Goal: Information Seeking & Learning: Find specific fact

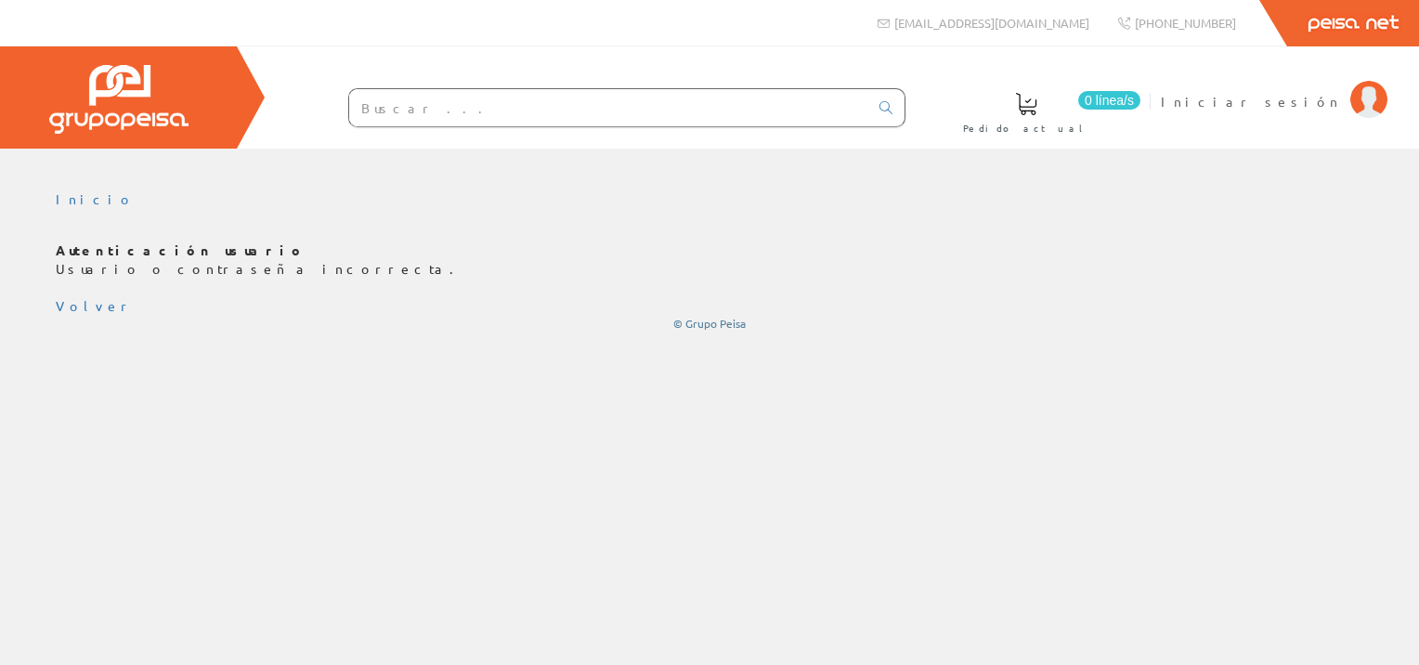
click at [474, 108] on input "text" at bounding box center [608, 107] width 519 height 37
paste input "3RT1016-1AP01"
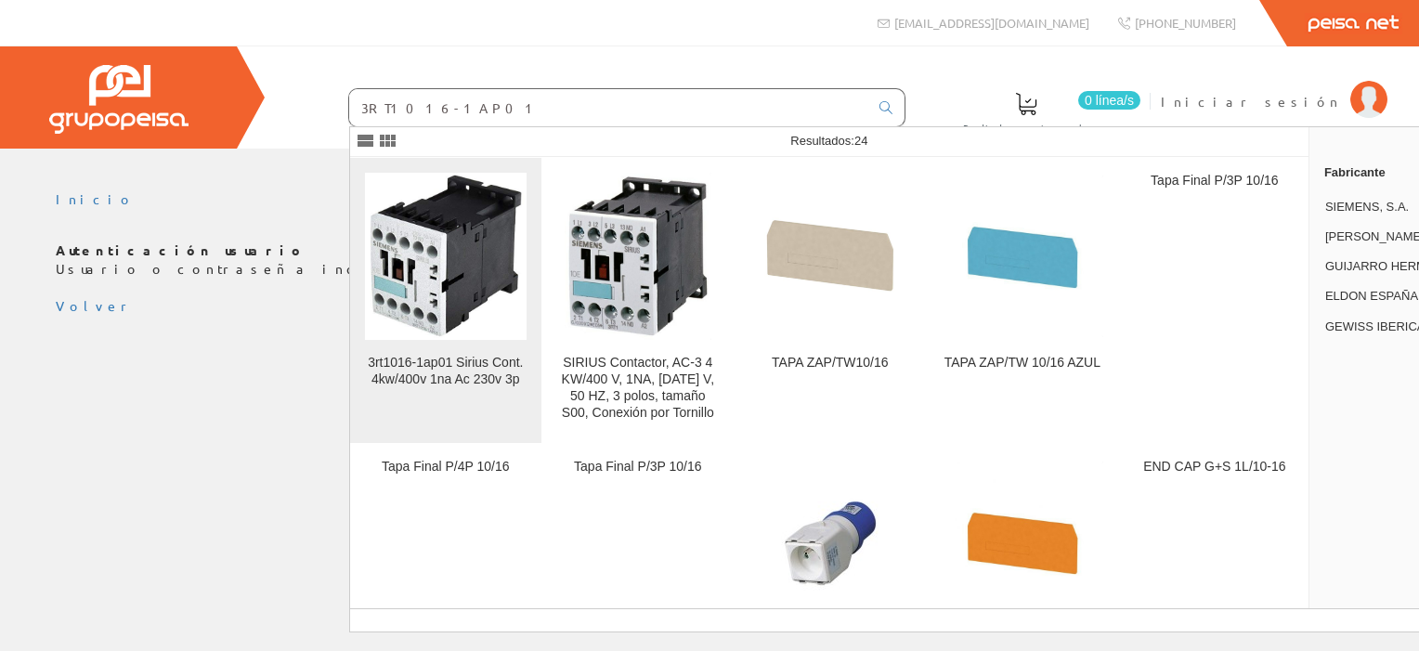
type input "3RT1016-1AP01"
click at [438, 270] on img at bounding box center [446, 256] width 162 height 166
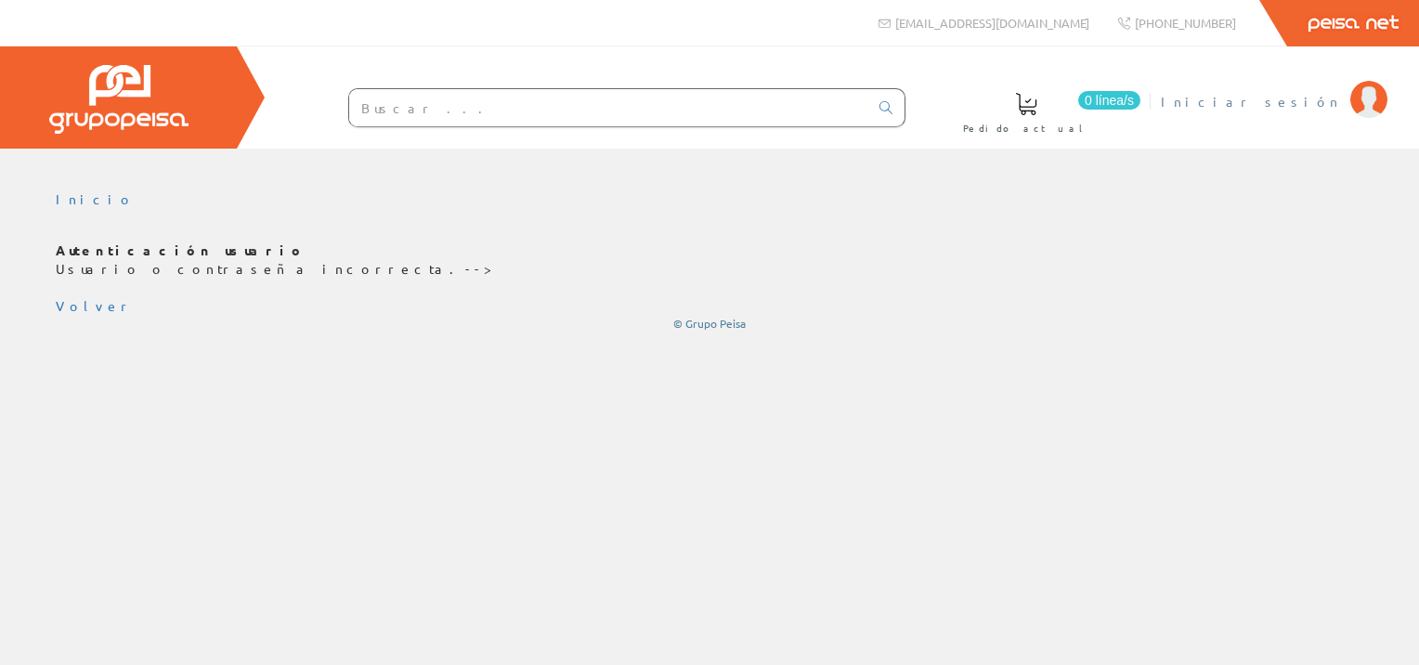
click at [1366, 100] on img at bounding box center [1368, 99] width 37 height 37
click at [1312, 104] on span "Iniciar sesión" at bounding box center [1250, 101] width 180 height 19
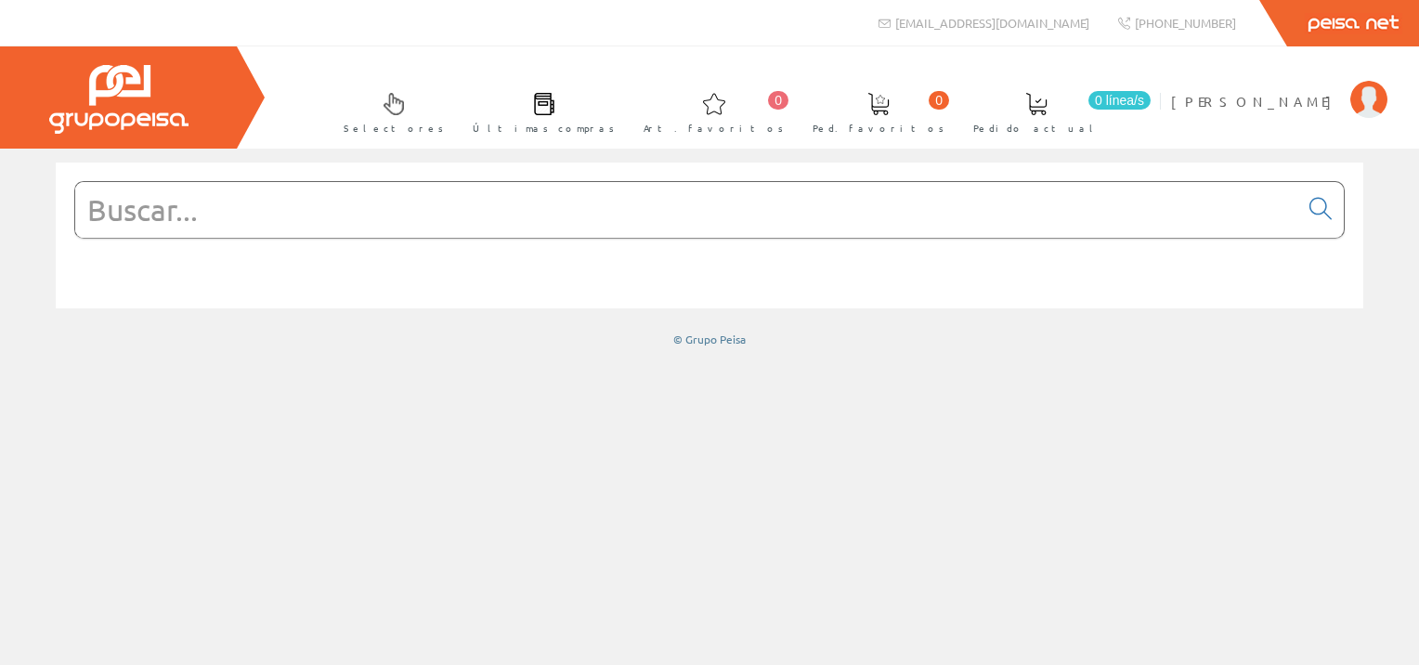
click at [330, 212] on input "text" at bounding box center [686, 210] width 1223 height 56
paste input "3RT1016-1AP01"
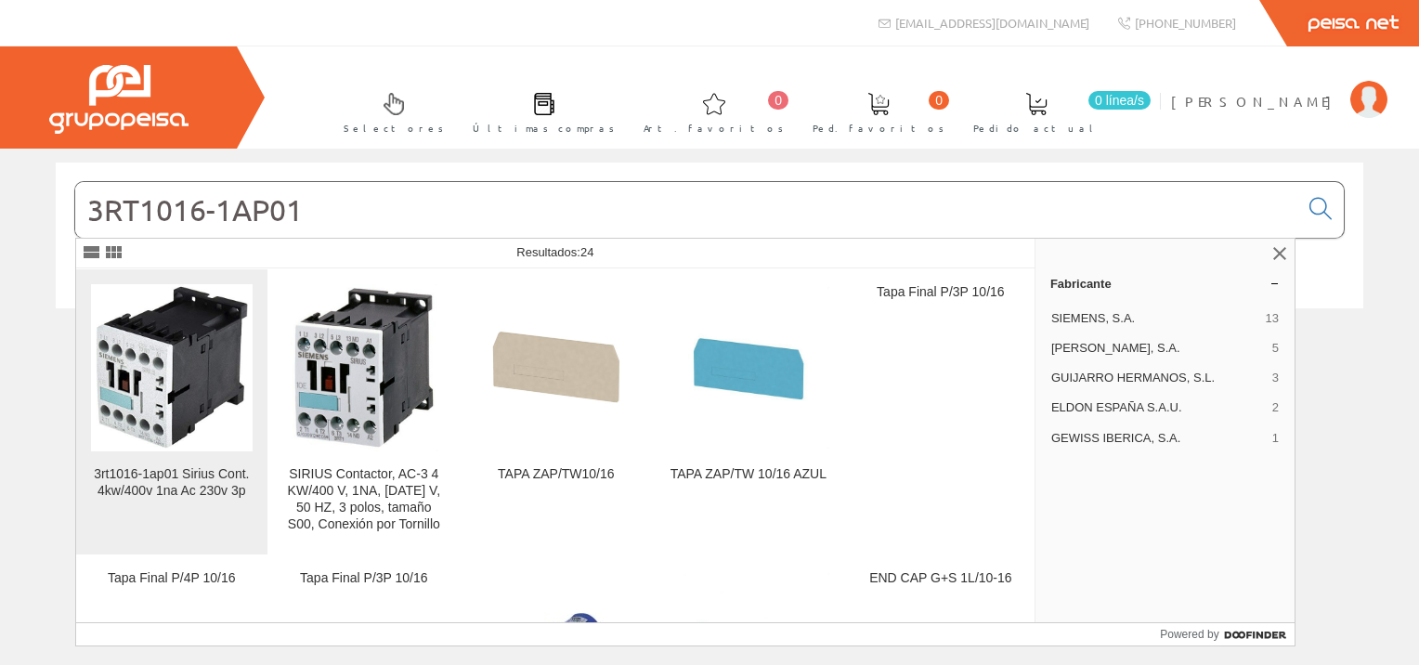
type input "3RT1016-1AP01"
click at [171, 378] on img at bounding box center [172, 367] width 162 height 166
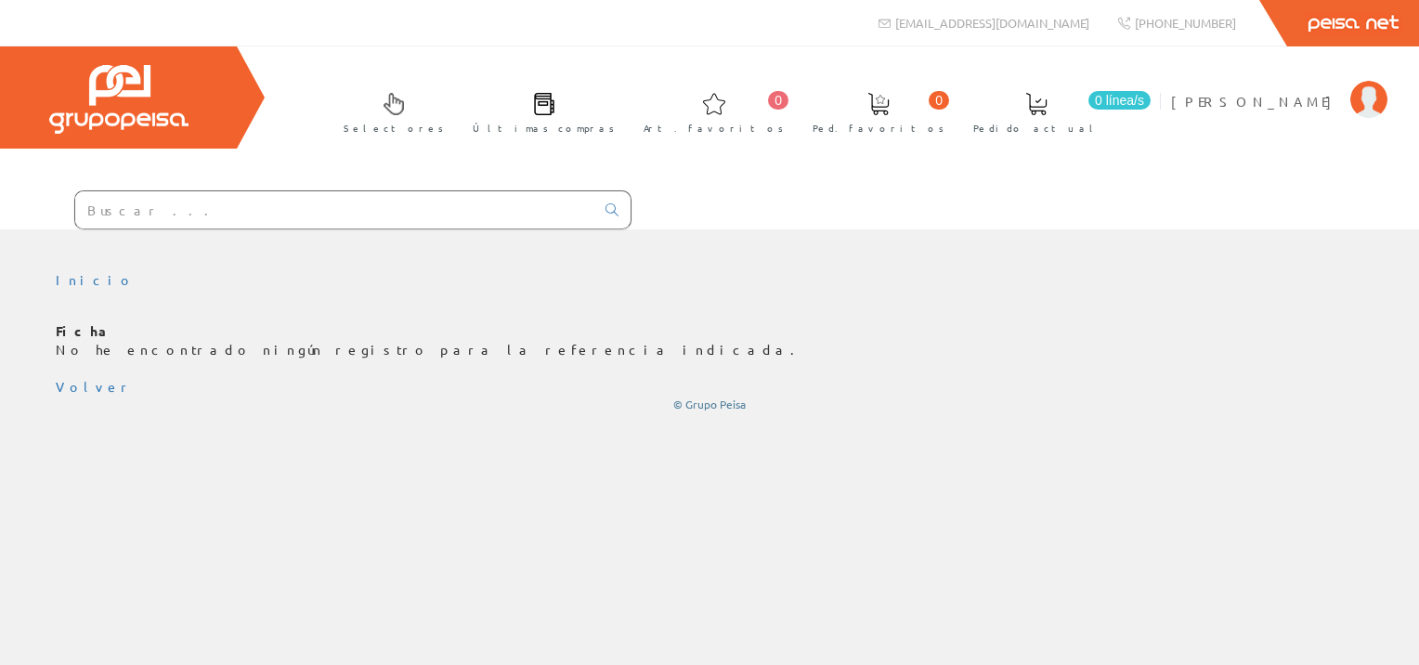
click at [210, 212] on input "text" at bounding box center [334, 209] width 519 height 37
paste input "3RT1016-1AP01"
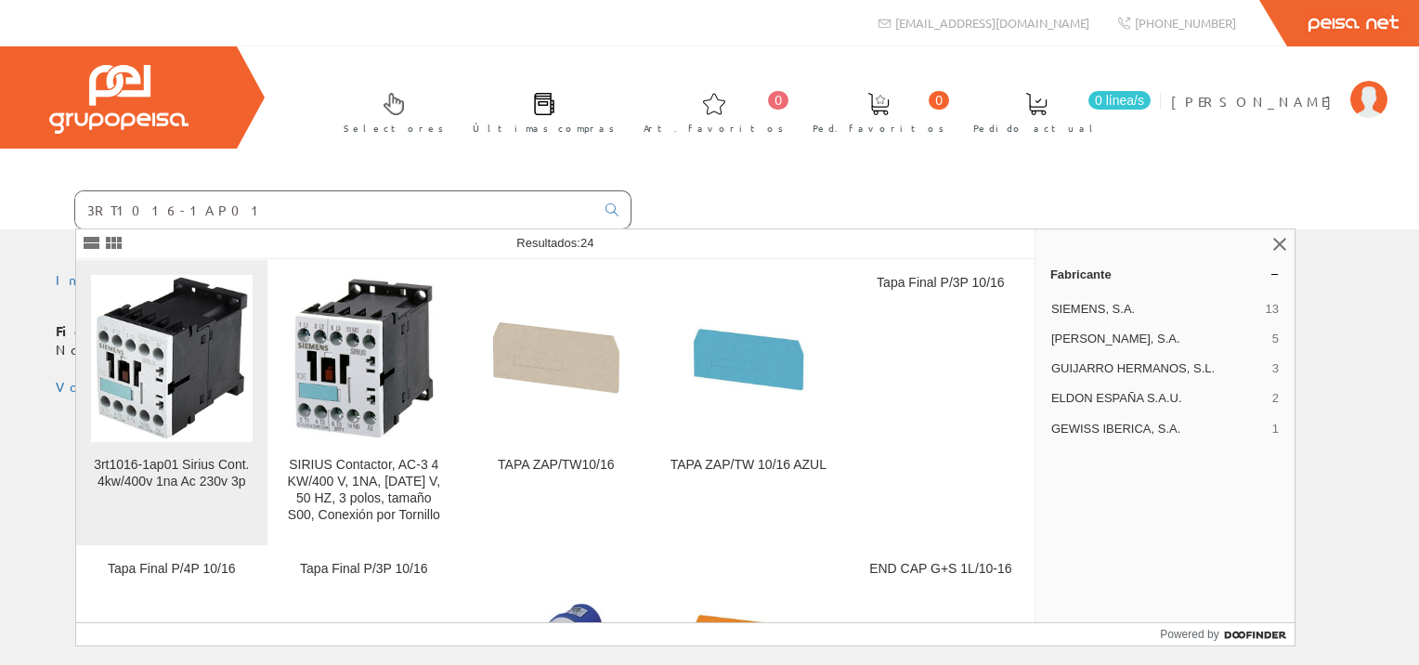
type input "3RT1016-1AP01"
click at [163, 461] on div "3rt1016-1ap01 Sirius Cont. 4kw/400v 1na Ac 230v 3p" at bounding box center [172, 473] width 162 height 33
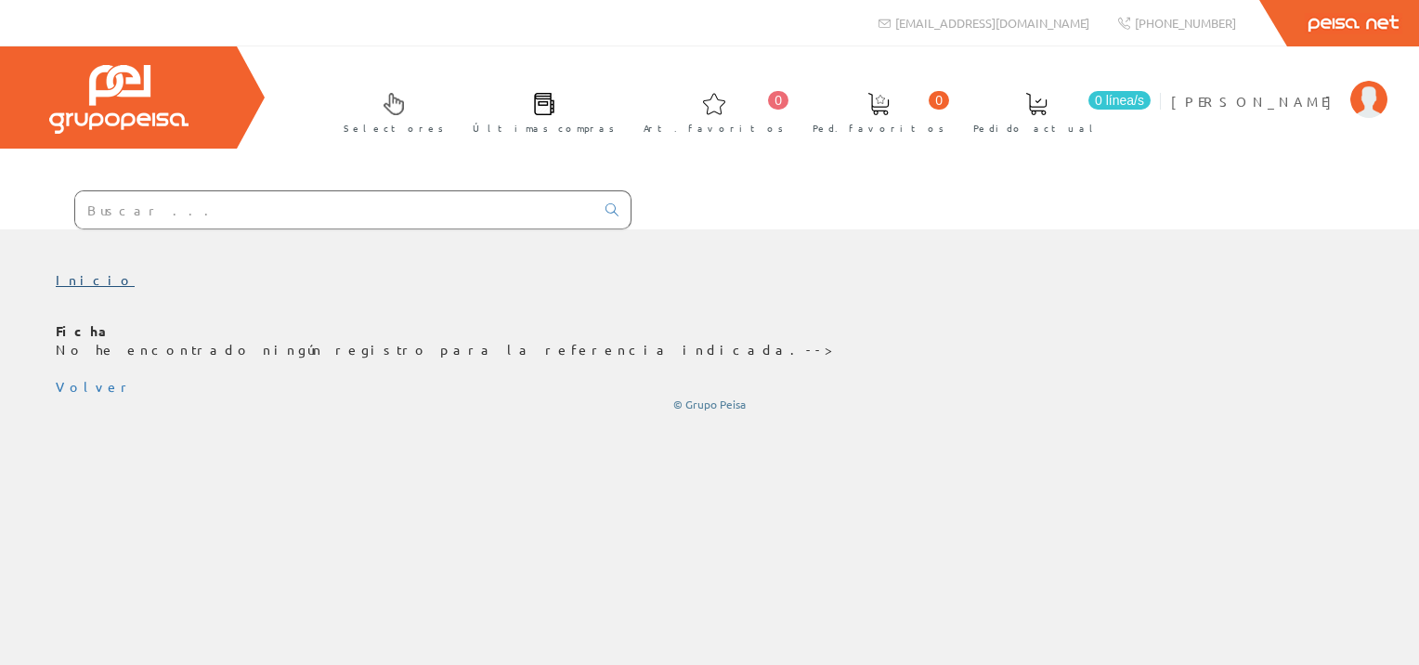
click at [71, 281] on link "Inicio" at bounding box center [95, 279] width 79 height 17
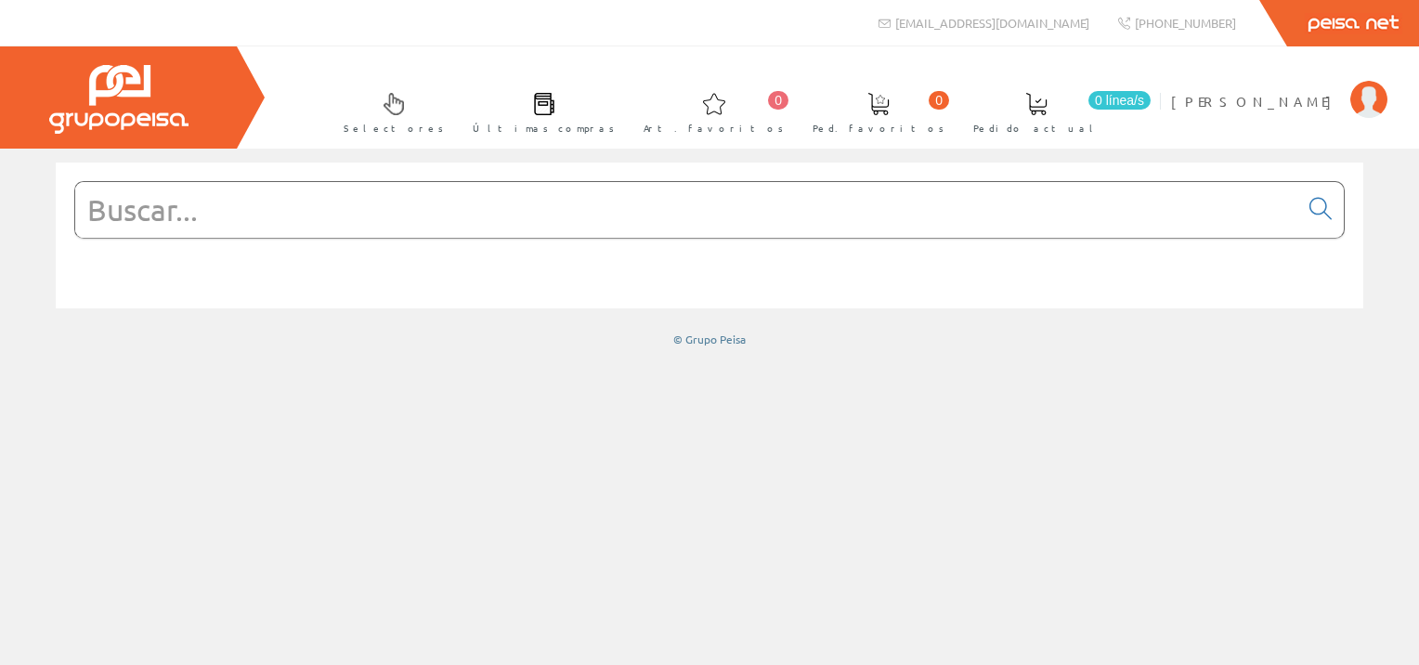
click at [667, 195] on input "text" at bounding box center [686, 210] width 1223 height 56
paste input "3RT1016-1AP01"
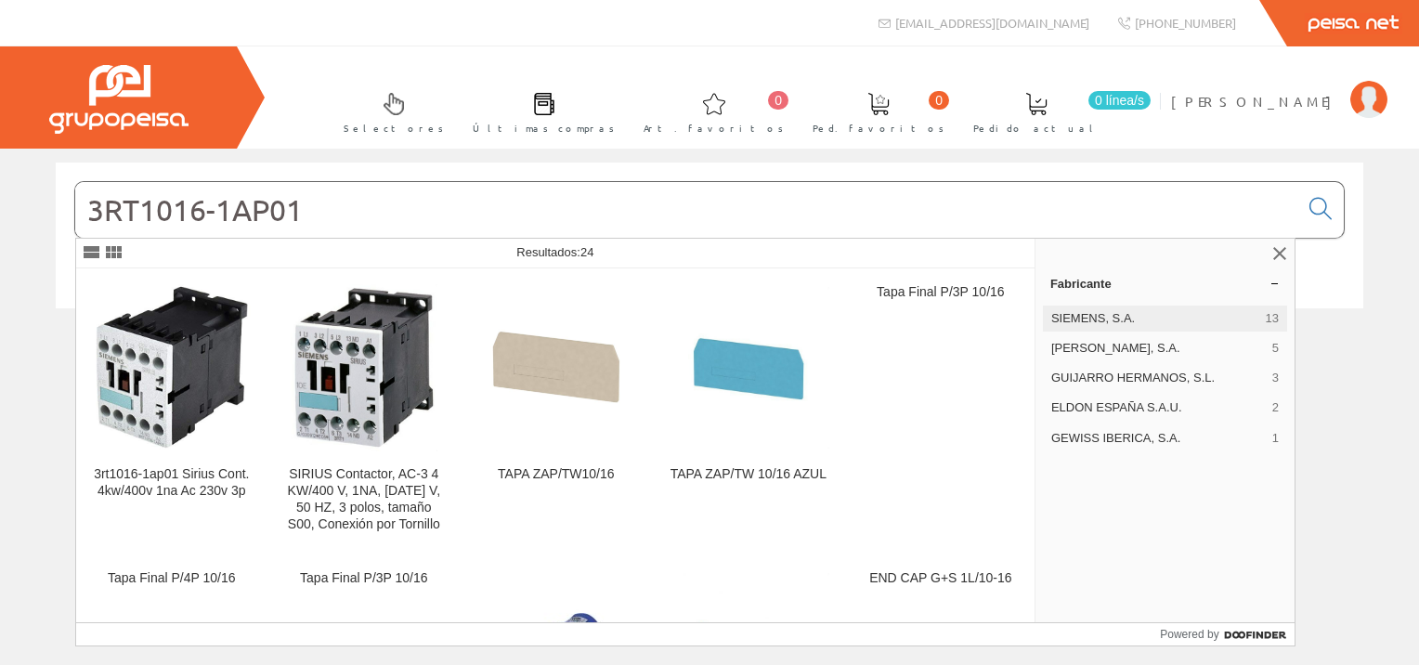
type input "3RT1016-1AP01"
click at [1110, 314] on span "SIEMENS, S.A." at bounding box center [1154, 318] width 207 height 17
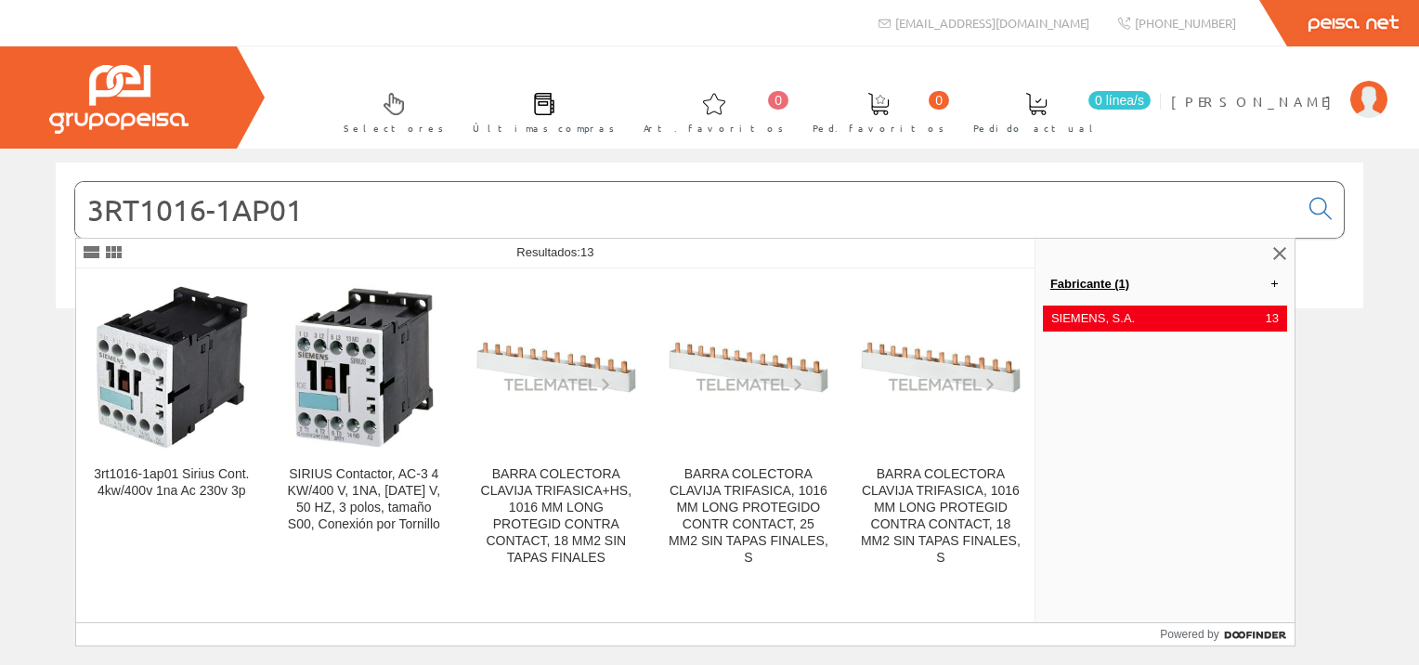
click at [1272, 280] on link "Fabricante (1)" at bounding box center [1164, 283] width 259 height 30
click at [1086, 345] on span "[PERSON_NAME], S.A." at bounding box center [1158, 348] width 214 height 17
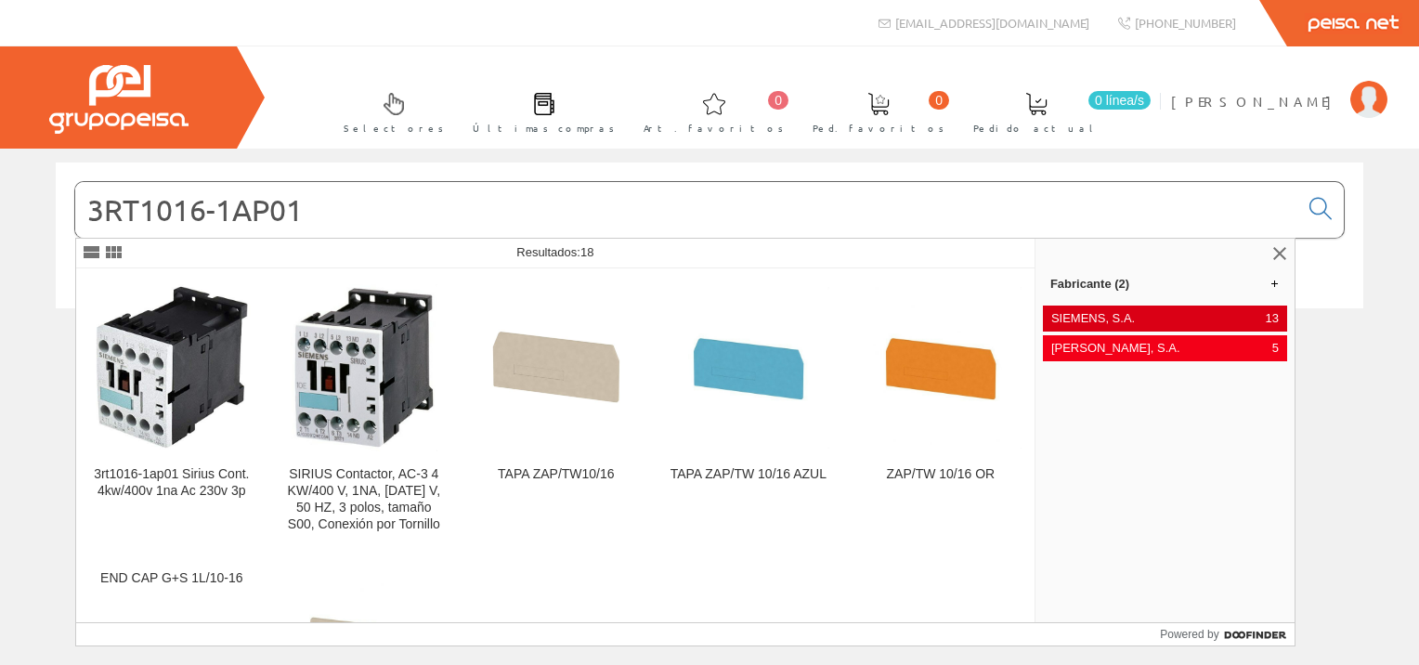
click at [1110, 310] on span "SIEMENS, S.A." at bounding box center [1154, 318] width 207 height 17
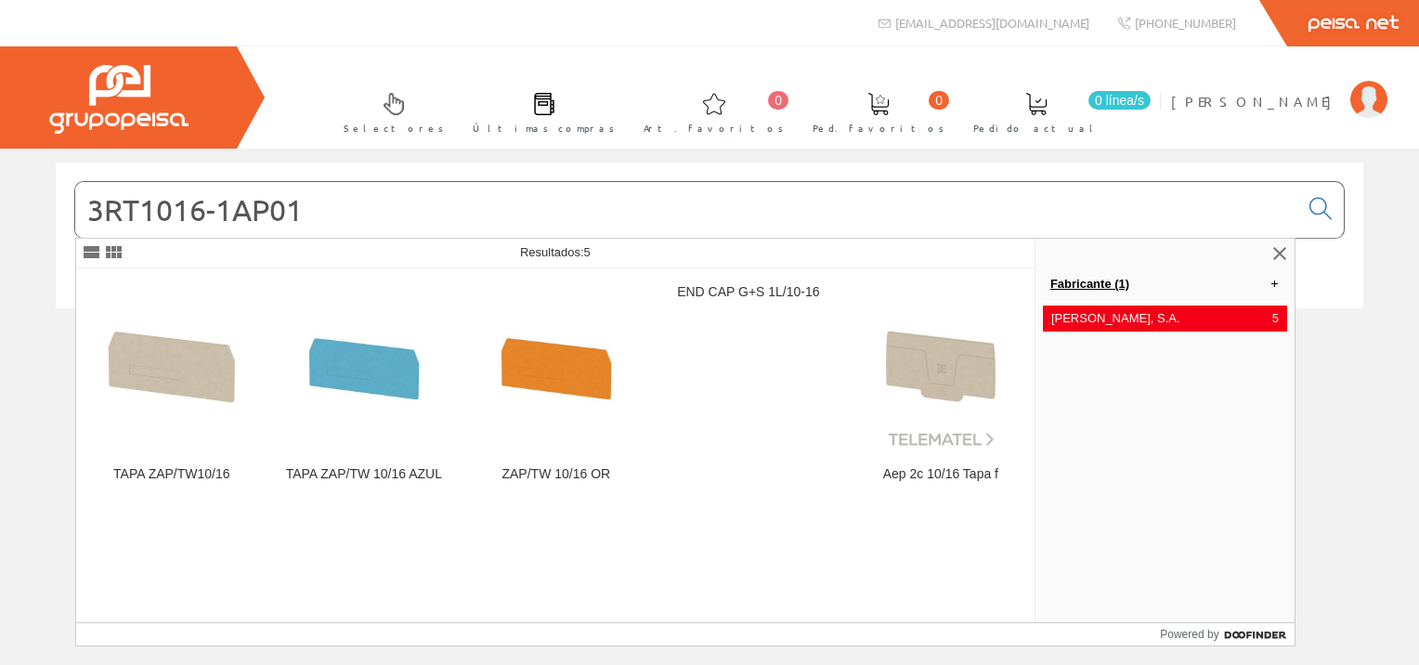
click at [1097, 283] on link "Fabricante (1)" at bounding box center [1164, 283] width 259 height 30
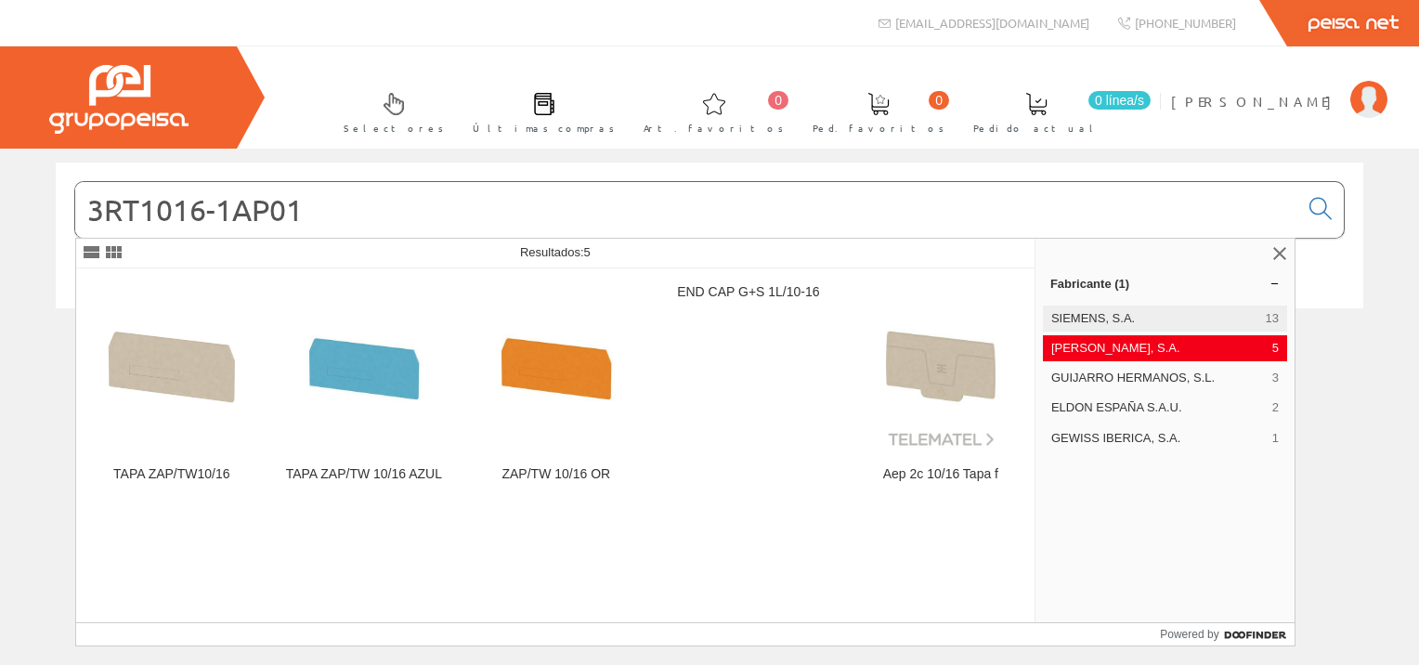
click at [1092, 321] on span "SIEMENS, S.A." at bounding box center [1154, 318] width 207 height 17
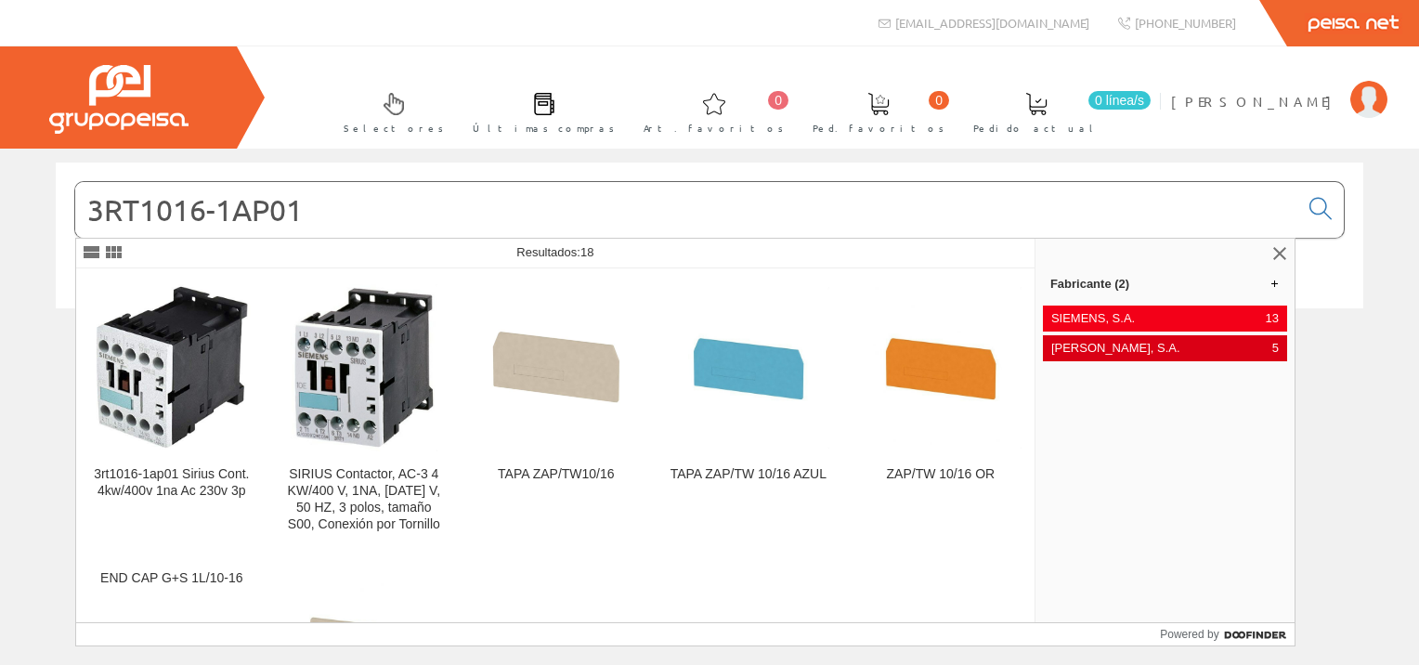
click at [1136, 350] on span "[PERSON_NAME], S.A." at bounding box center [1158, 348] width 214 height 17
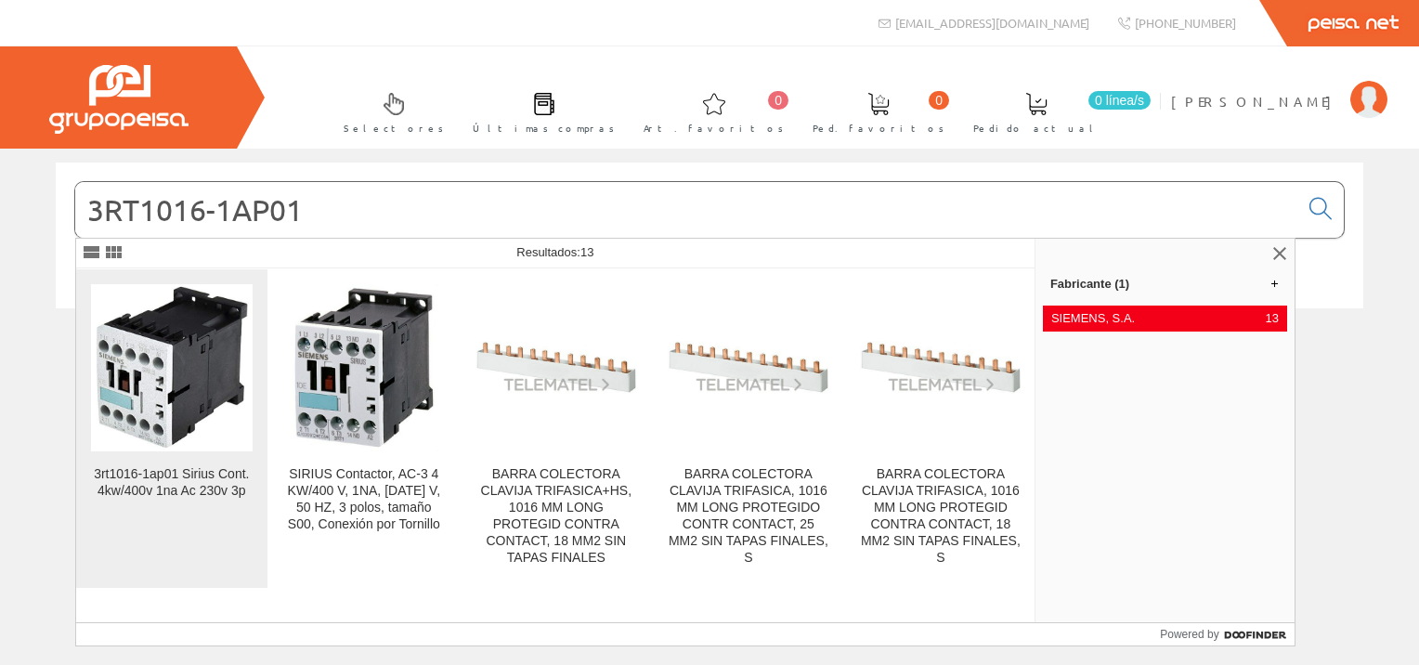
click at [193, 342] on img at bounding box center [172, 367] width 162 height 166
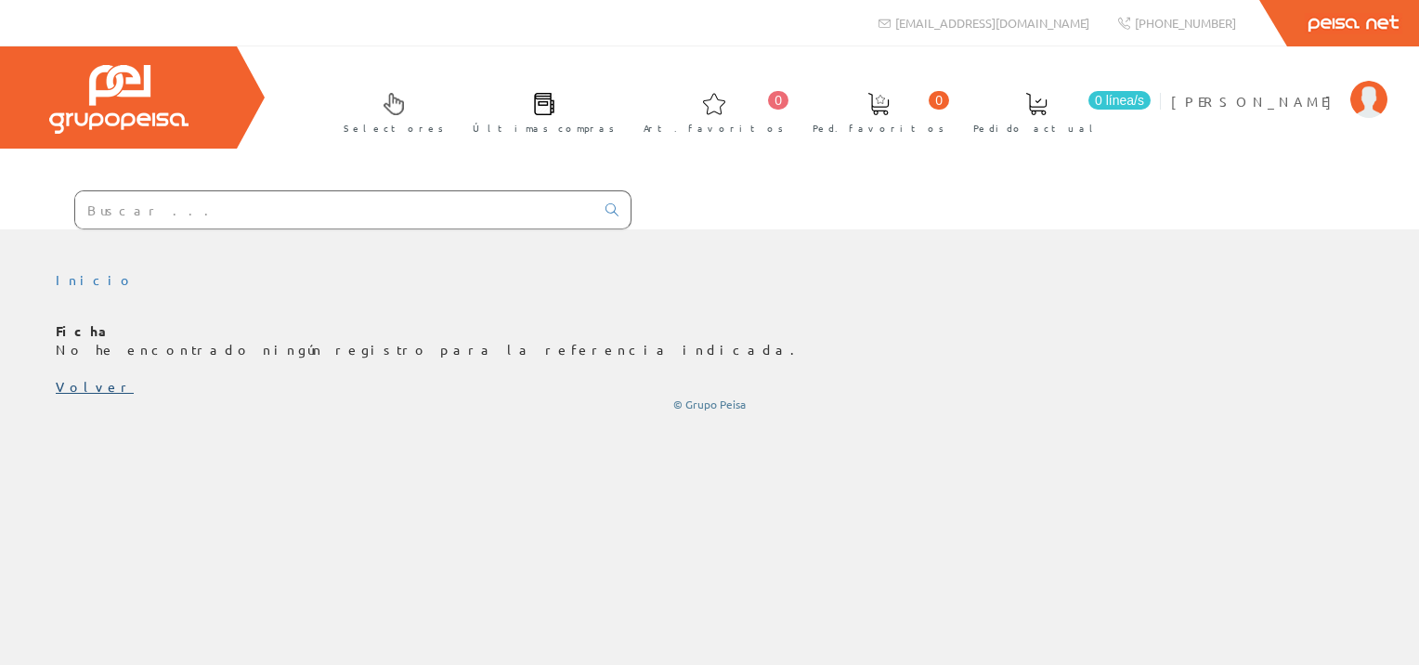
click at [74, 385] on link "Volver" at bounding box center [95, 386] width 78 height 17
